Goal: Task Accomplishment & Management: Manage account settings

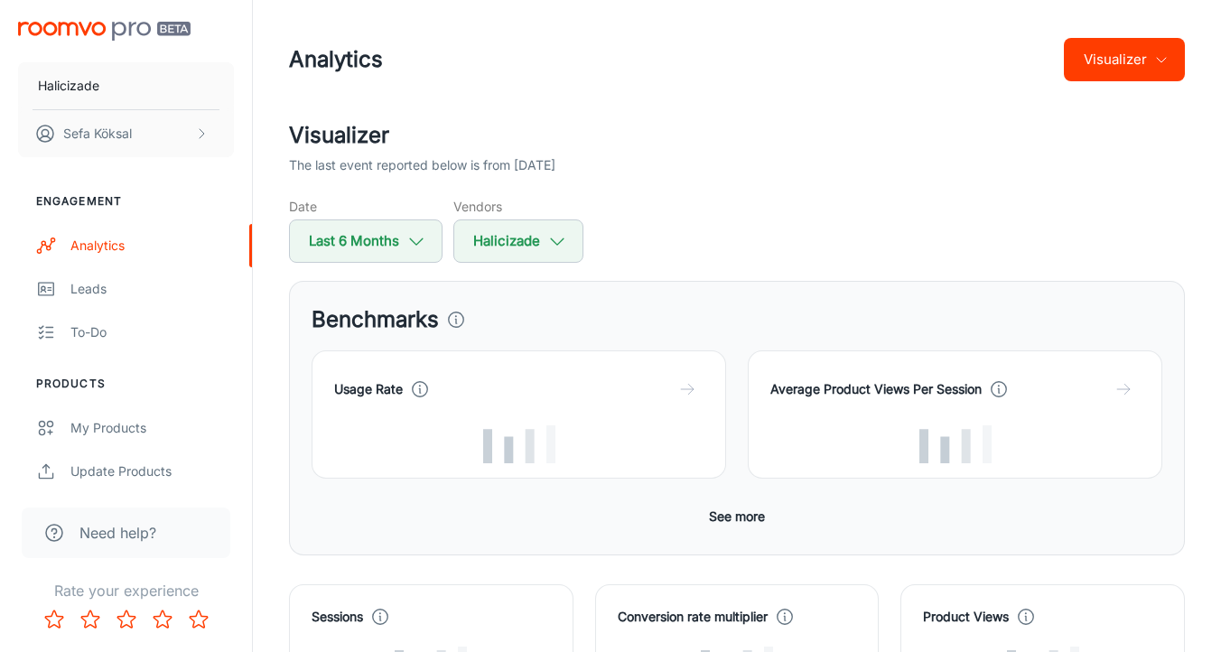
click at [680, 103] on header "Analytics Visualizer" at bounding box center [736, 59] width 939 height 119
click at [194, 131] on icon "scrollable content" at bounding box center [201, 133] width 14 height 14
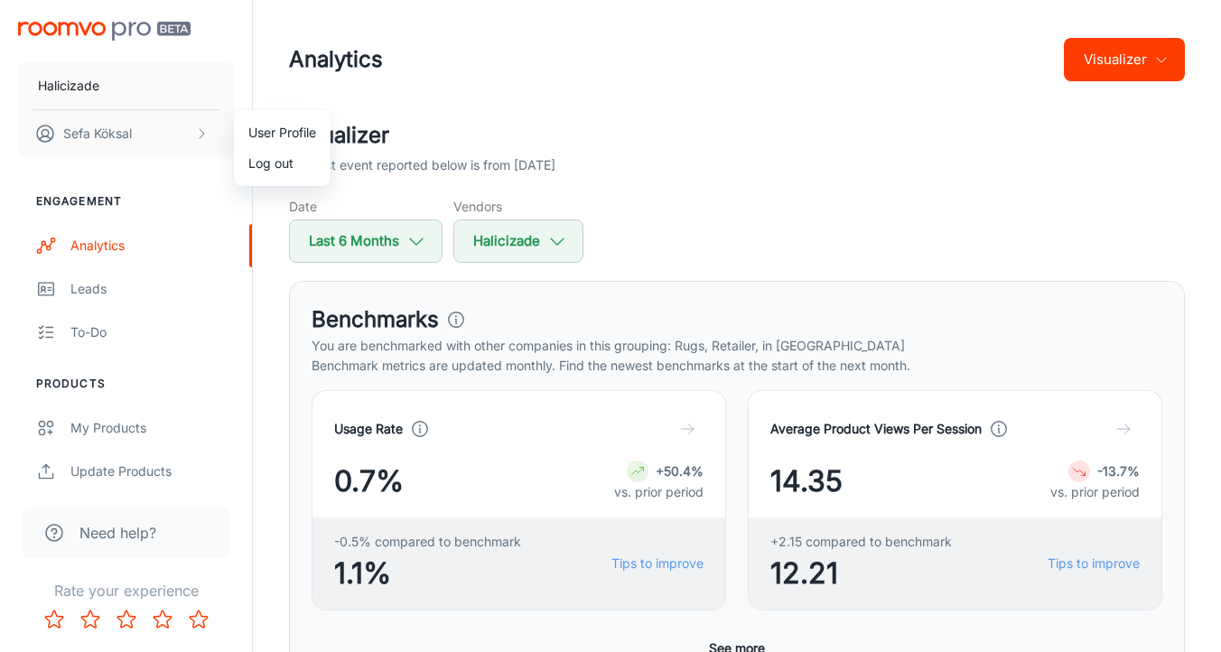
click at [259, 161] on li "Log out" at bounding box center [282, 163] width 97 height 31
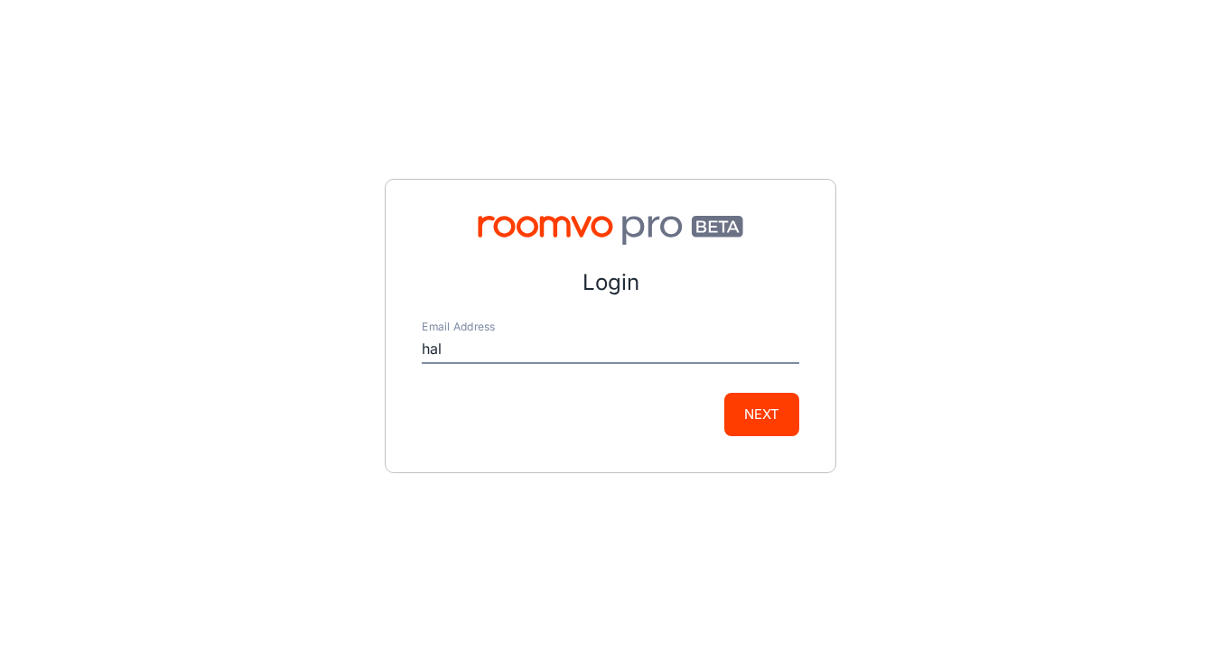
type input "[EMAIL_ADDRESS][DOMAIN_NAME]"
click at [791, 433] on button "Next" at bounding box center [761, 414] width 75 height 43
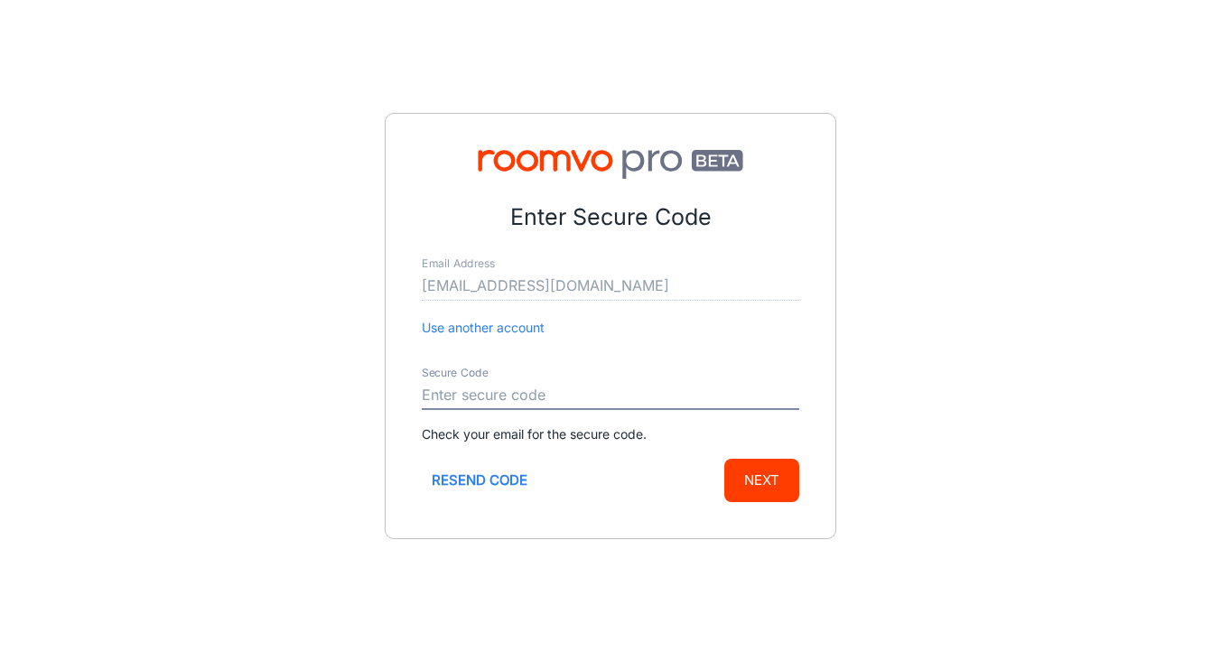
click at [504, 391] on input "Secure Code" at bounding box center [611, 395] width 378 height 29
click at [610, 360] on form "Enter Secure Code Email Address [EMAIL_ADDRESS][DOMAIN_NAME] Use another accoun…" at bounding box center [611, 351] width 378 height 301
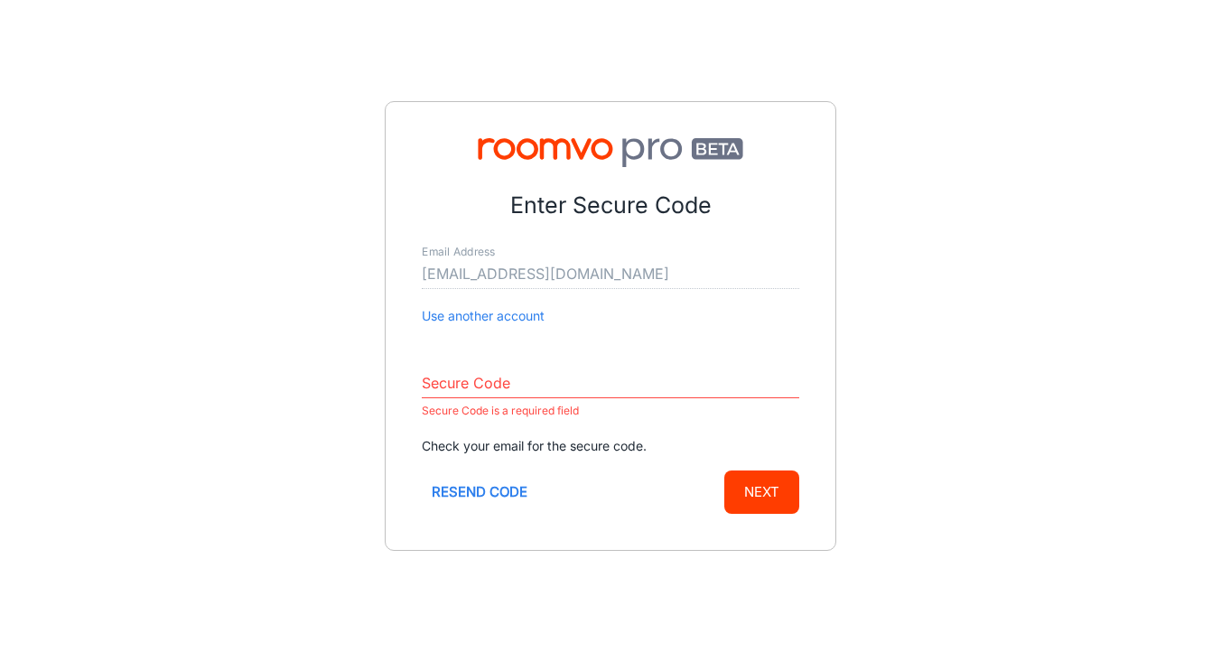
click at [556, 380] on input "Secure Code" at bounding box center [611, 383] width 378 height 29
paste input "672547"
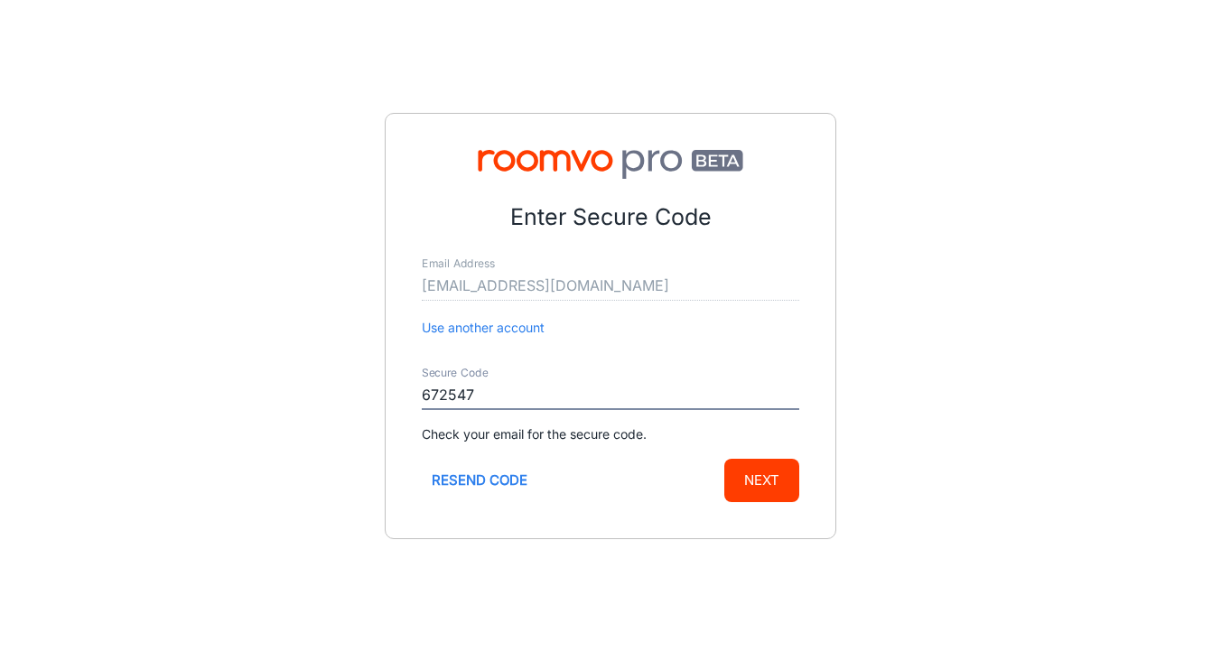
type input "672547"
click at [755, 490] on button "Next" at bounding box center [761, 480] width 75 height 43
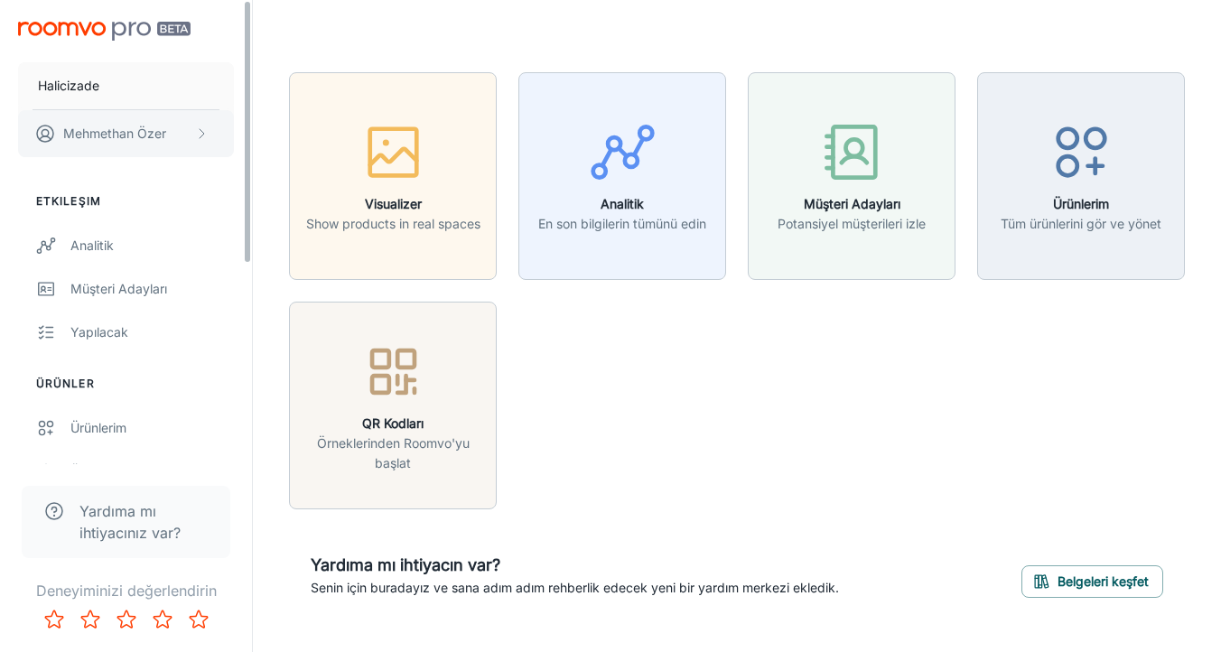
click at [176, 132] on button "[PERSON_NAME]" at bounding box center [126, 133] width 216 height 47
click at [279, 158] on li "Çıkış Yap" at bounding box center [290, 163] width 113 height 31
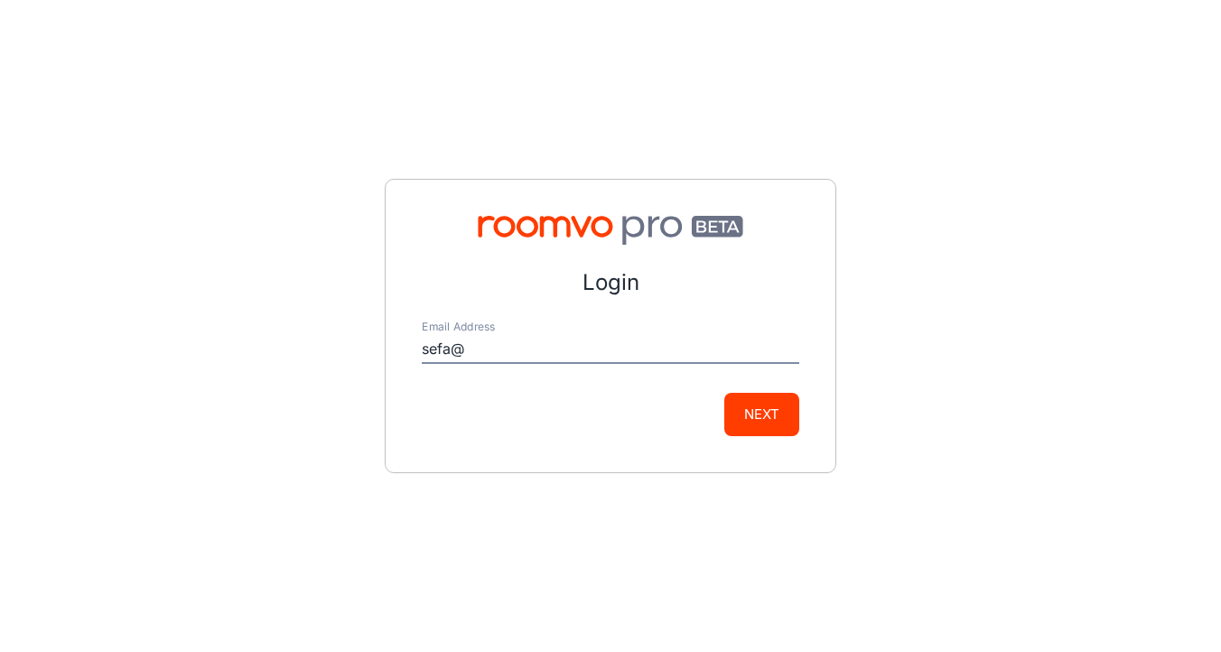
type input "[EMAIL_ADDRESS][DOMAIN_NAME]"
click at [749, 411] on button "Next" at bounding box center [761, 414] width 75 height 43
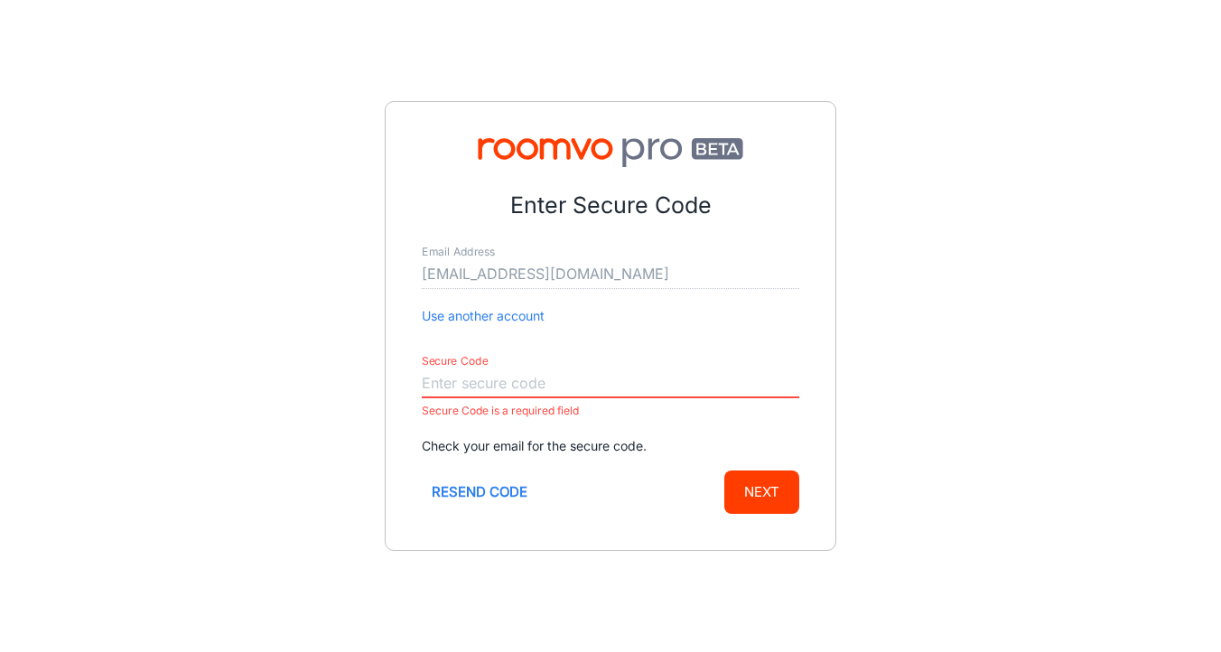
paste input "139104"
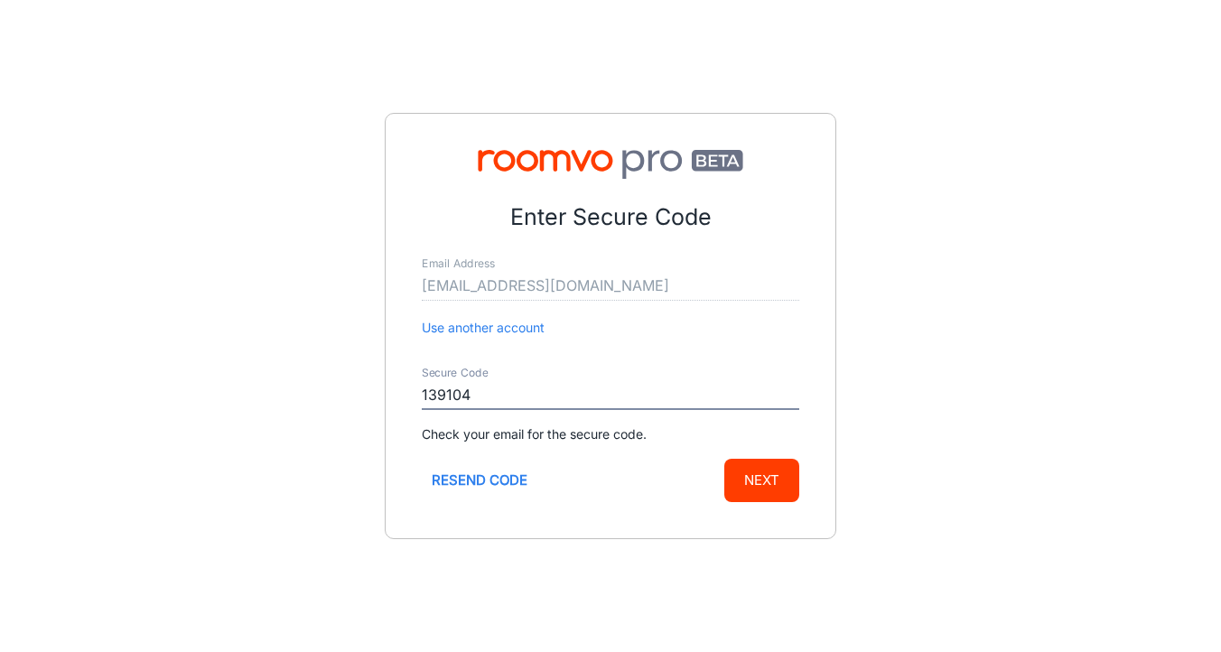
type input "139104"
click at [756, 474] on button "Next" at bounding box center [761, 480] width 75 height 43
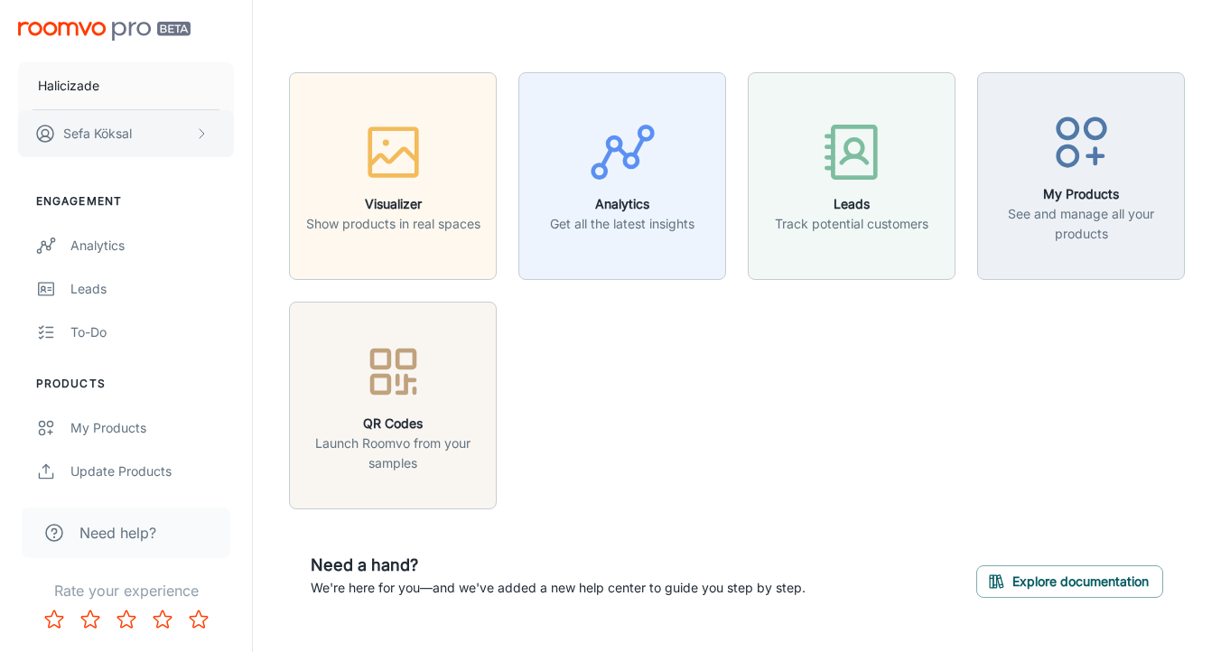
click at [164, 129] on button "[PERSON_NAME]" at bounding box center [126, 133] width 216 height 47
click at [272, 169] on li "Log out" at bounding box center [282, 163] width 97 height 31
